Goal: Check status: Check status

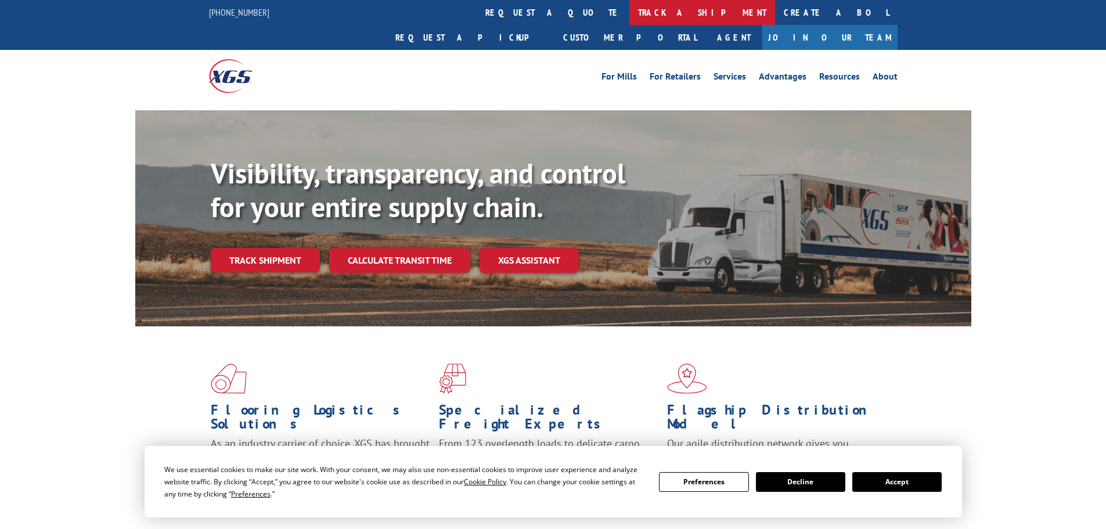
click at [629, 13] on link "track a shipment" at bounding box center [702, 12] width 146 height 25
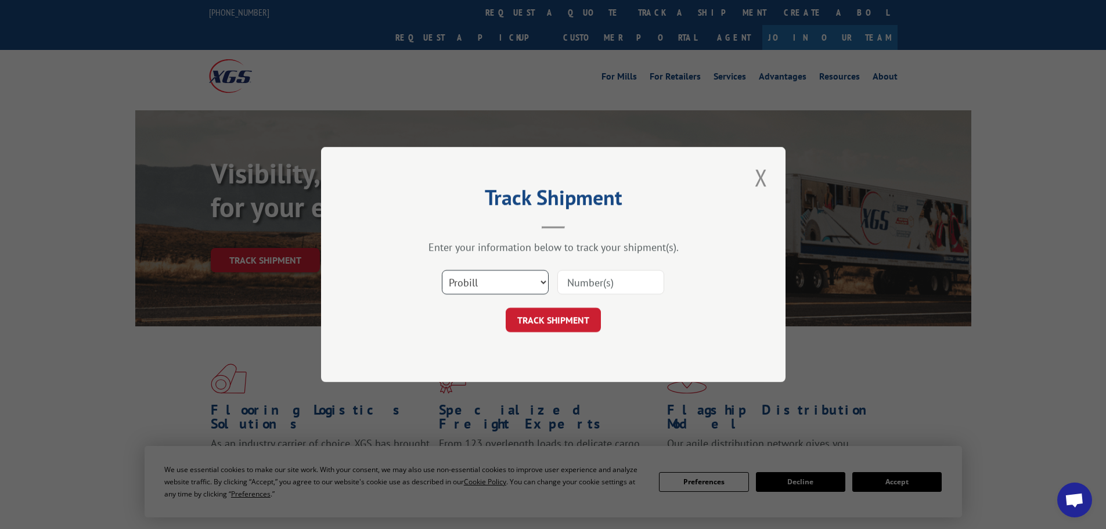
click at [487, 275] on select "Select category... Probill BOL PO" at bounding box center [495, 282] width 107 height 24
click at [442, 270] on select "Select category... Probill BOL PO" at bounding box center [495, 282] width 107 height 24
drag, startPoint x: 594, startPoint y: 281, endPoint x: 591, endPoint y: 289, distance: 8.6
click at [595, 281] on input at bounding box center [610, 282] width 107 height 24
paste input "37042"
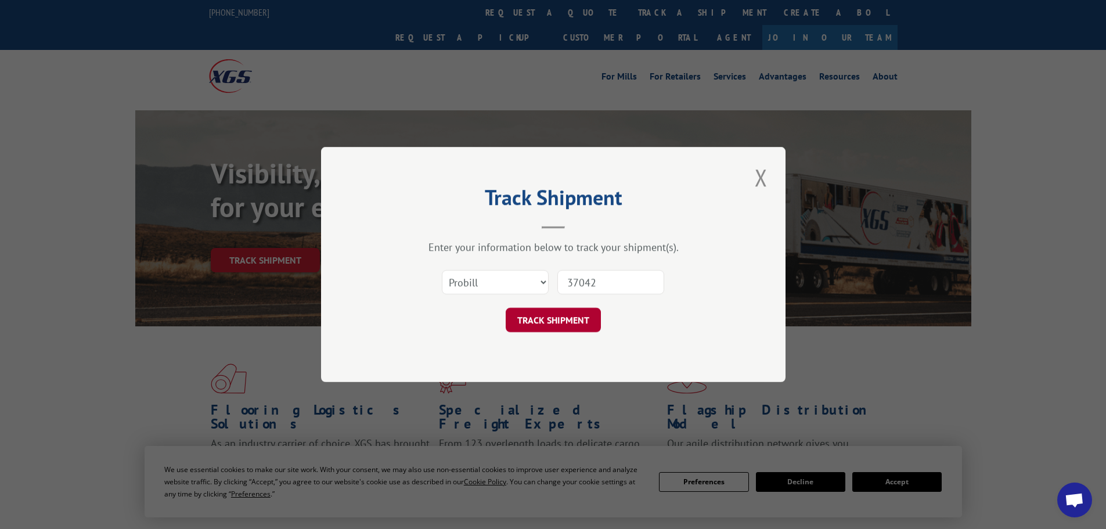
type input "37042"
click at [551, 325] on button "TRACK SHIPMENT" at bounding box center [553, 320] width 95 height 24
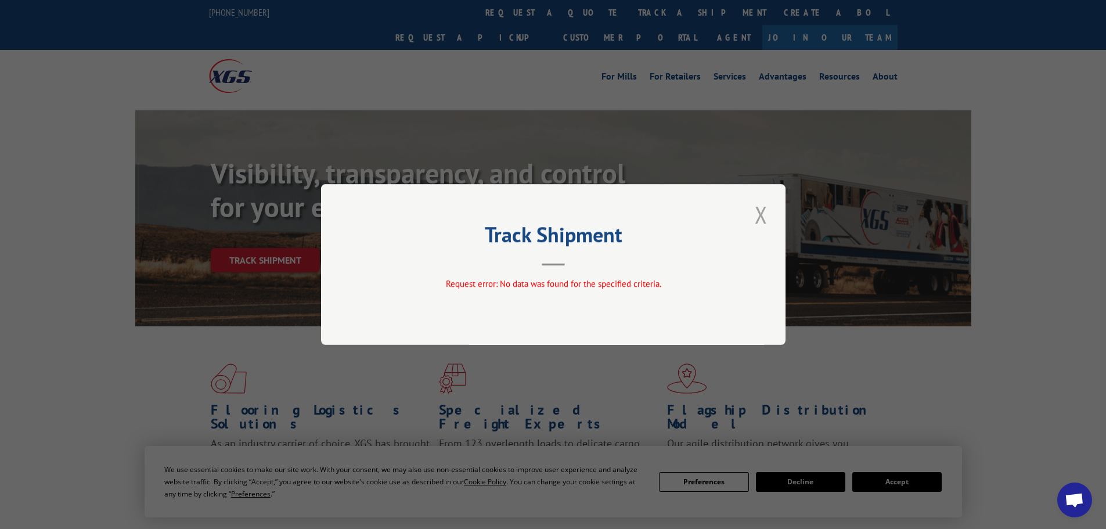
click at [758, 218] on button "Close modal" at bounding box center [761, 215] width 20 height 32
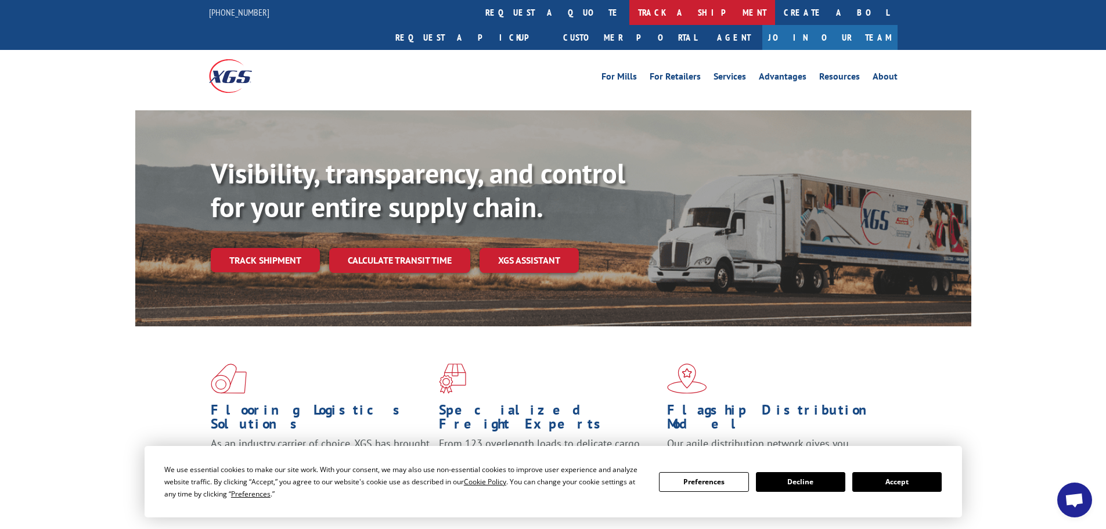
click at [629, 12] on link "track a shipment" at bounding box center [702, 12] width 146 height 25
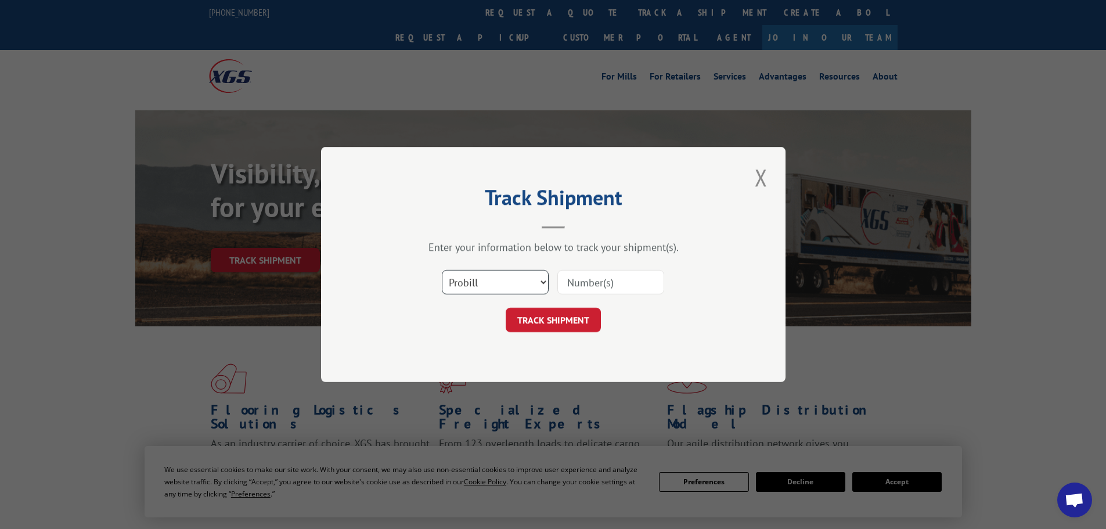
click at [503, 280] on select "Select category... Probill BOL PO" at bounding box center [495, 282] width 107 height 24
select select "bol"
click at [442, 270] on select "Select category... Probill BOL PO" at bounding box center [495, 282] width 107 height 24
drag, startPoint x: 592, startPoint y: 276, endPoint x: 583, endPoint y: 293, distance: 19.7
click at [592, 276] on input at bounding box center [610, 282] width 107 height 24
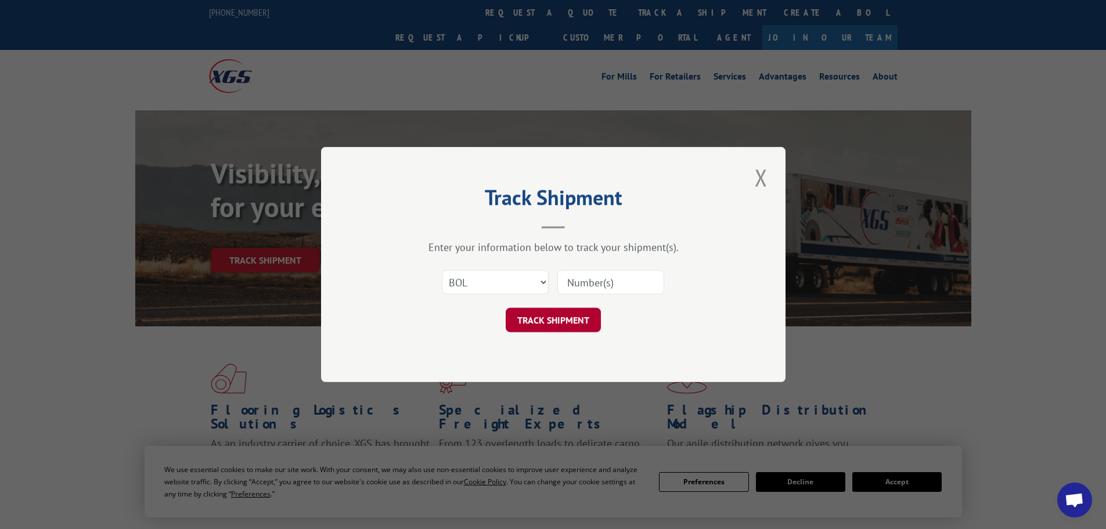
paste input "37042"
type input "37042"
click at [536, 326] on button "TRACK SHIPMENT" at bounding box center [553, 320] width 95 height 24
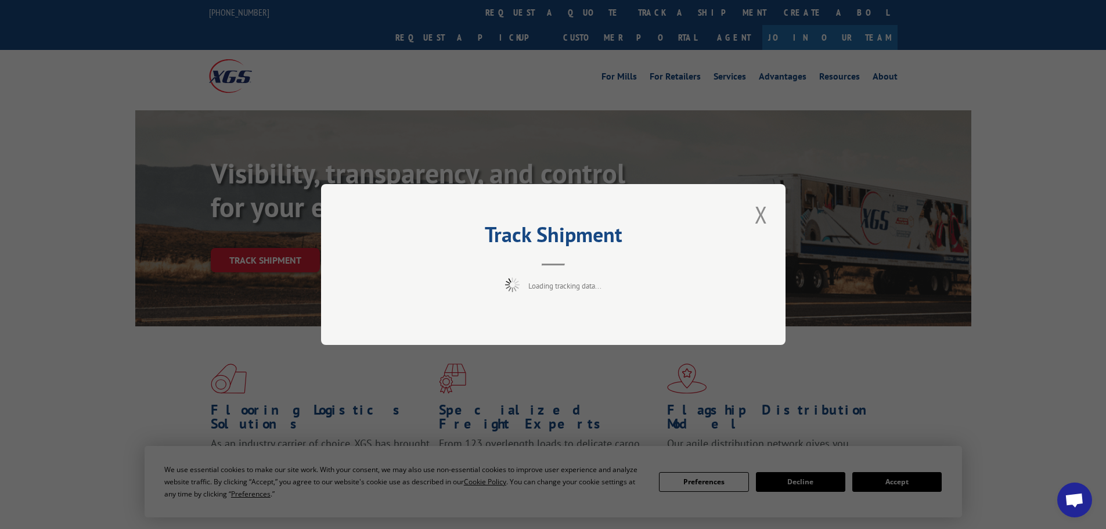
drag, startPoint x: 646, startPoint y: 294, endPoint x: 586, endPoint y: 312, distance: 62.8
click at [644, 295] on div "Loading tracking data..." at bounding box center [553, 286] width 348 height 17
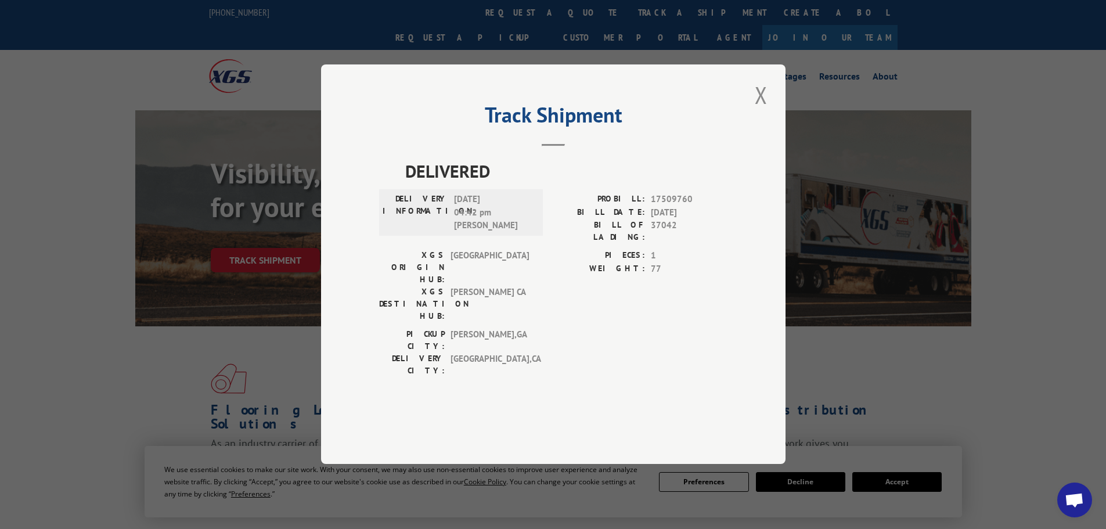
click at [480, 290] on span "[PERSON_NAME] CA" at bounding box center [490, 304] width 78 height 37
click at [761, 111] on button "Close modal" at bounding box center [761, 95] width 20 height 32
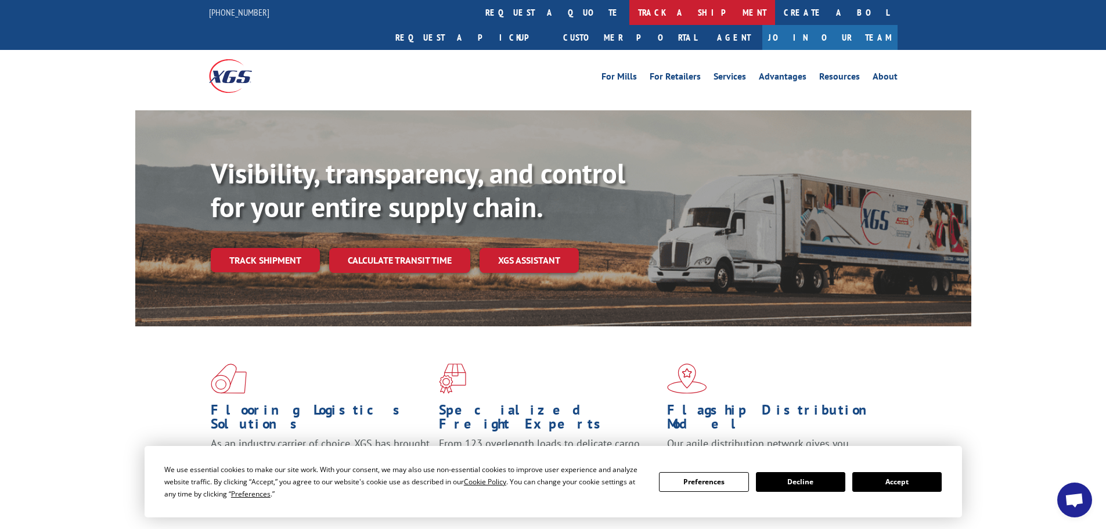
click at [629, 16] on link "track a shipment" at bounding box center [702, 12] width 146 height 25
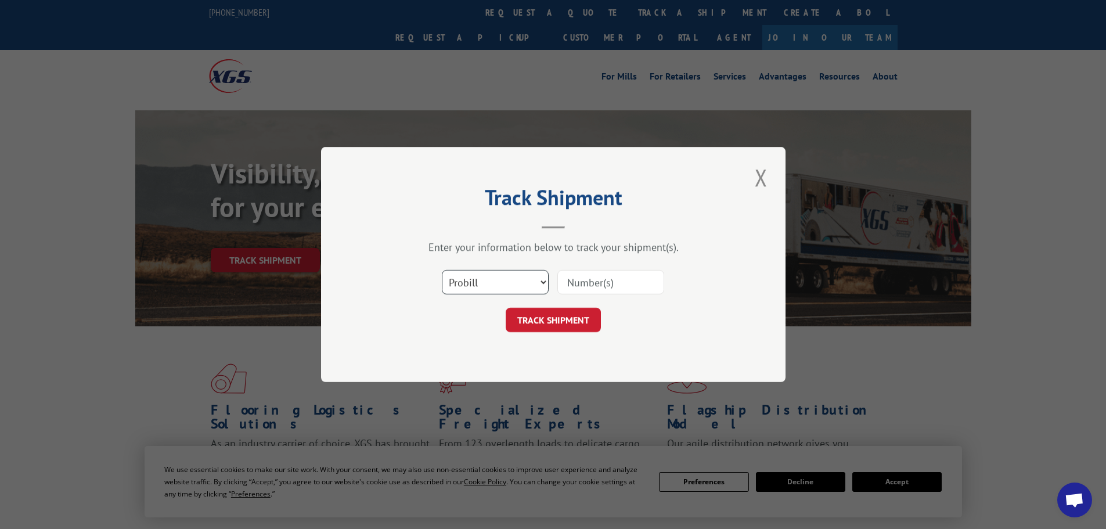
click at [503, 283] on select "Select category... Probill BOL PO" at bounding box center [495, 282] width 107 height 24
select select "bol"
click at [442, 270] on select "Select category... Probill BOL PO" at bounding box center [495, 282] width 107 height 24
click at [606, 287] on input at bounding box center [610, 282] width 107 height 24
paste input "547558"
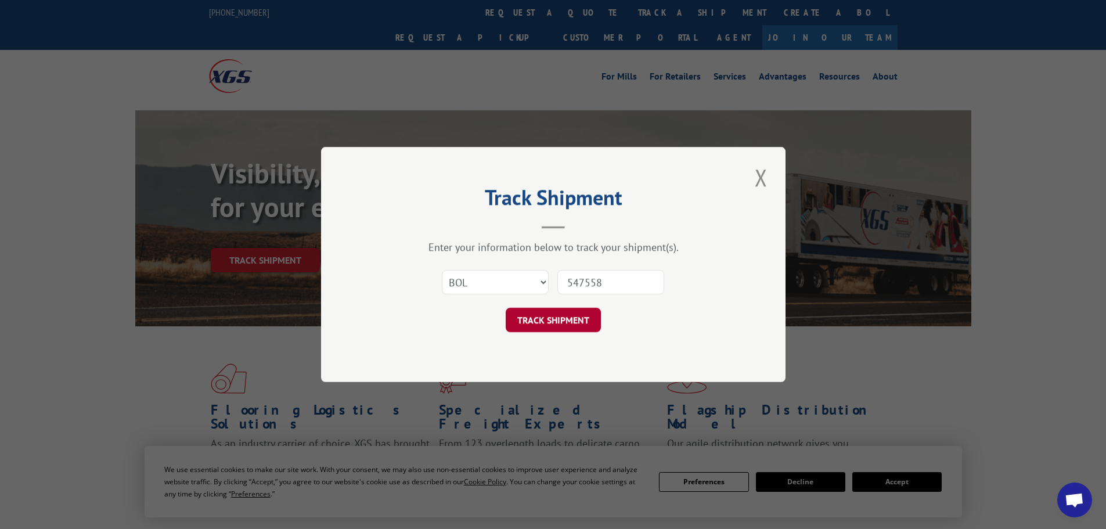
type input "547558"
click at [545, 319] on button "TRACK SHIPMENT" at bounding box center [553, 320] width 95 height 24
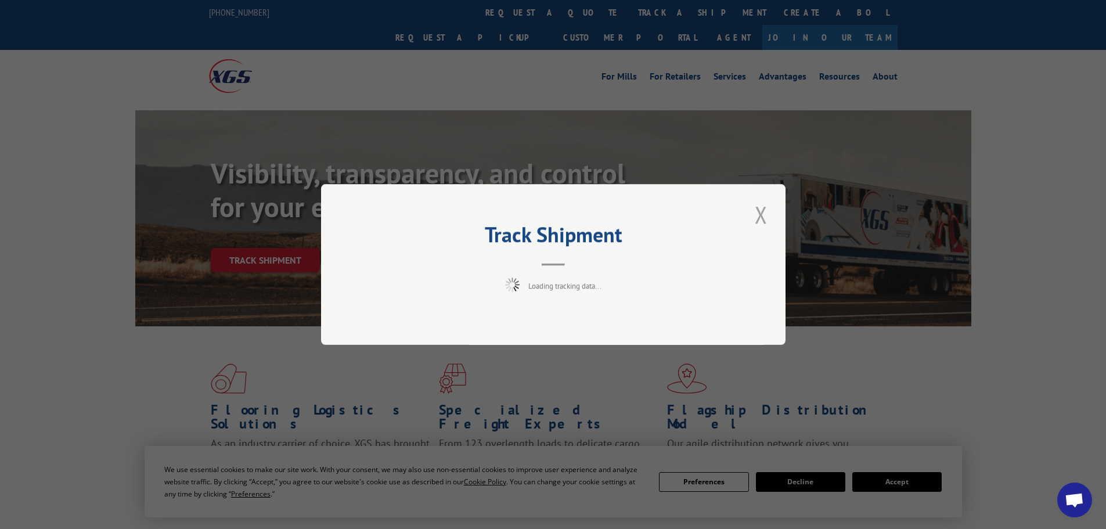
click at [759, 213] on button "Close modal" at bounding box center [761, 215] width 20 height 32
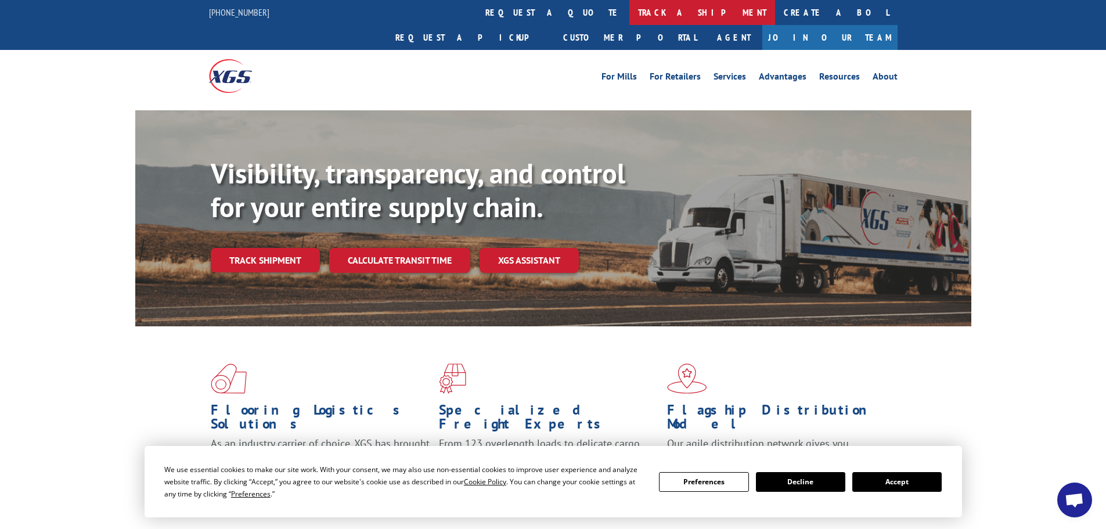
click at [629, 13] on link "track a shipment" at bounding box center [702, 12] width 146 height 25
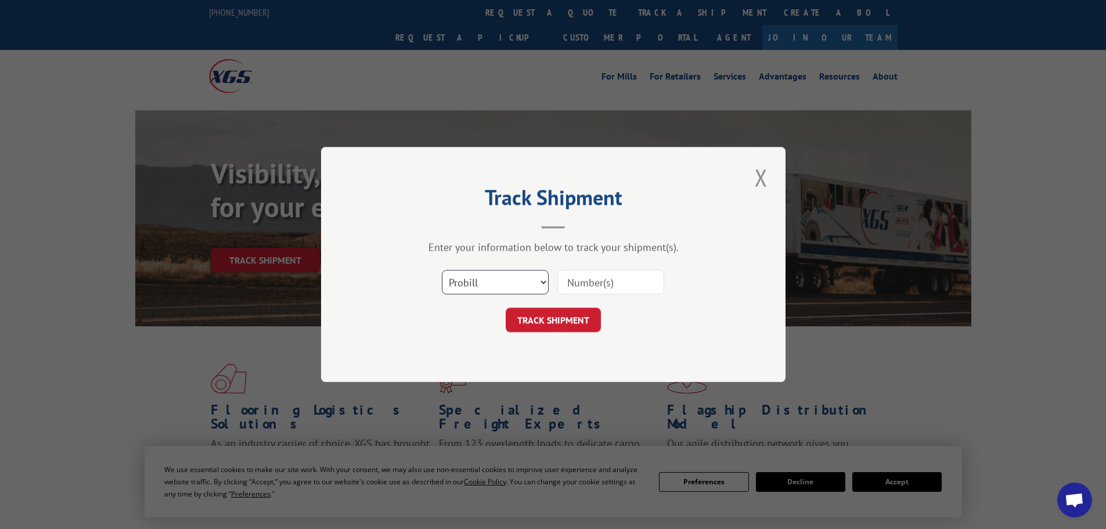
click at [507, 287] on select "Select category... Probill BOL PO" at bounding box center [495, 282] width 107 height 24
select select "bol"
click at [442, 270] on select "Select category... Probill BOL PO" at bounding box center [495, 282] width 107 height 24
click at [592, 283] on input at bounding box center [610, 282] width 107 height 24
paste input "37042"
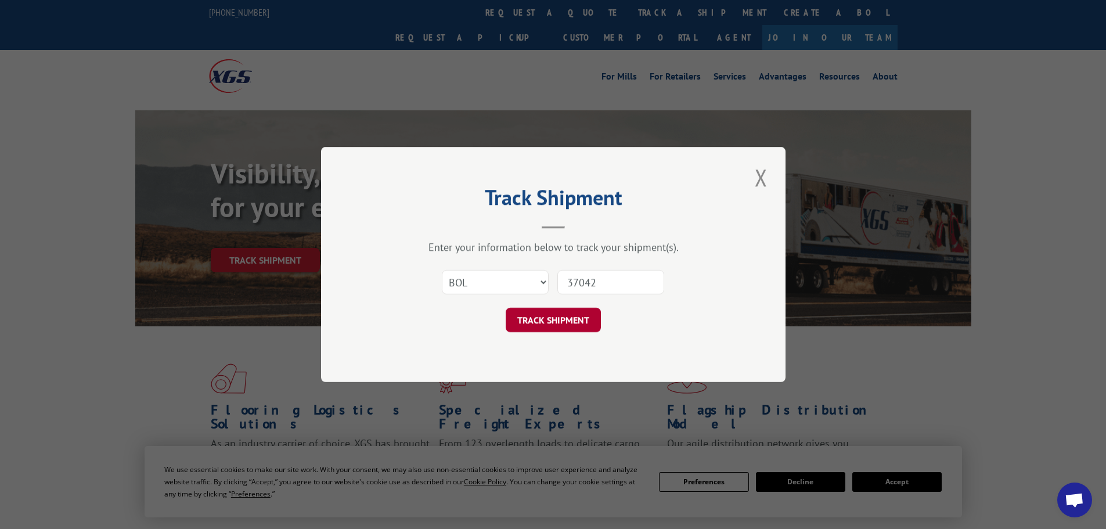
type input "37042"
click at [548, 318] on button "TRACK SHIPMENT" at bounding box center [553, 320] width 95 height 24
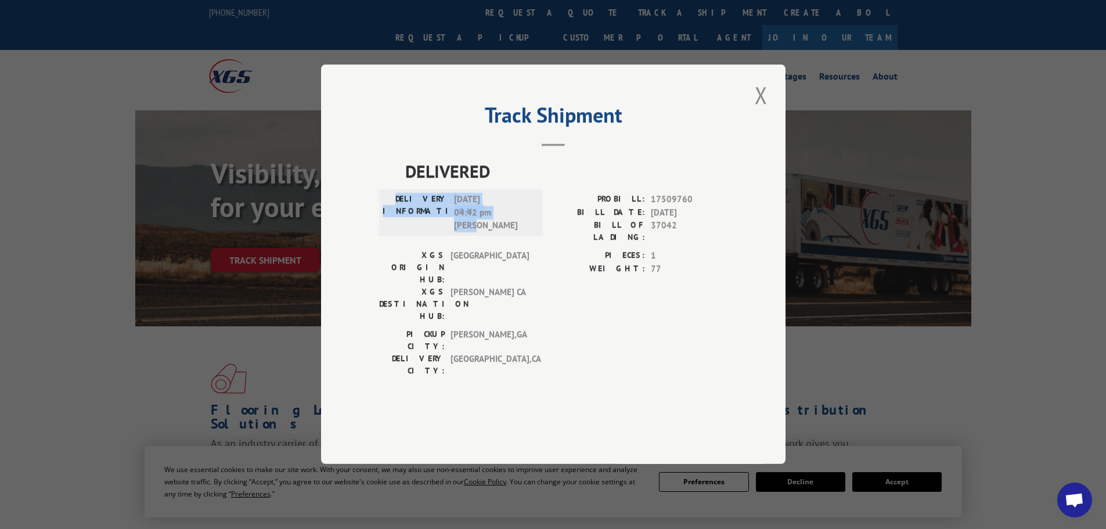
drag, startPoint x: 492, startPoint y: 261, endPoint x: 403, endPoint y: 235, distance: 92.6
click at [403, 233] on div "DELIVERY INFORMATION: [DATE] 04:42 pm [PERSON_NAME]" at bounding box center [461, 212] width 157 height 39
copy div "DELIVERY INFORMATION: [DATE] 04:42 pm [PERSON_NAME]"
drag, startPoint x: 758, startPoint y: 129, endPoint x: 720, endPoint y: 174, distance: 58.4
click at [754, 111] on button "Close modal" at bounding box center [761, 95] width 20 height 32
